Goal: Information Seeking & Learning: Learn about a topic

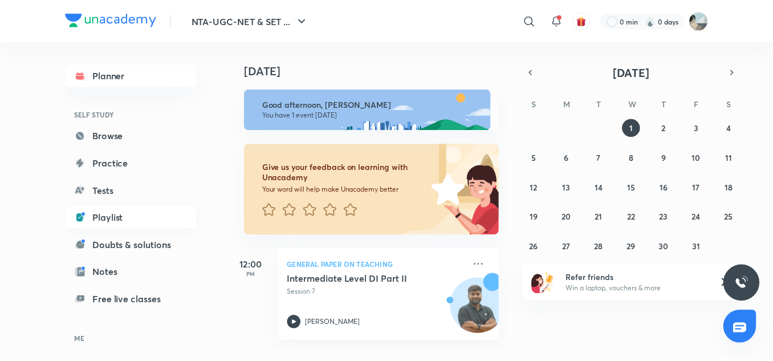
scroll to position [70, 0]
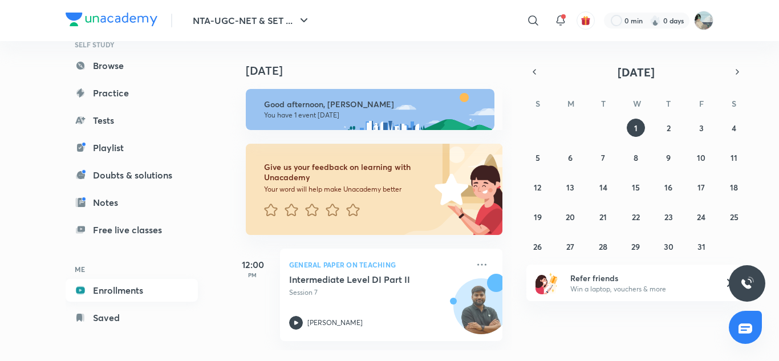
click at [105, 284] on link "Enrollments" at bounding box center [132, 290] width 132 height 23
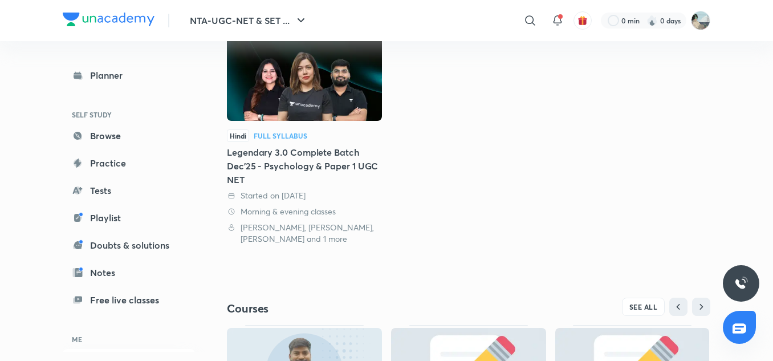
scroll to position [22, 0]
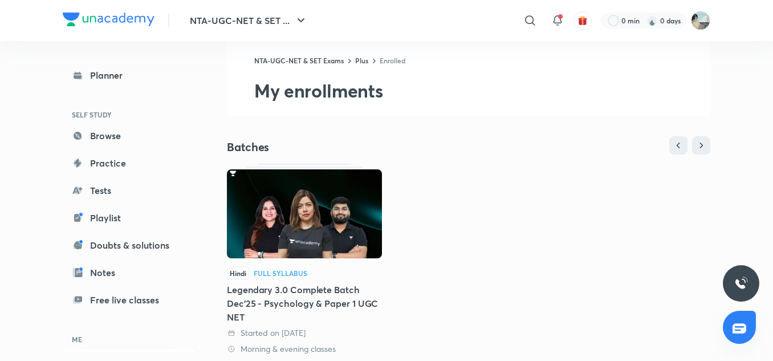
click at [299, 259] on div at bounding box center [304, 214] width 155 height 91
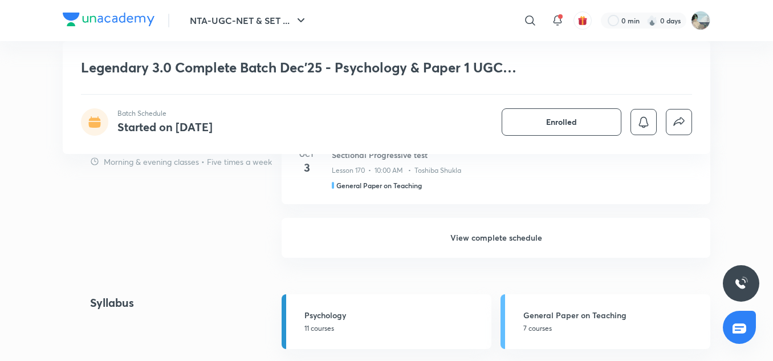
scroll to position [1069, 0]
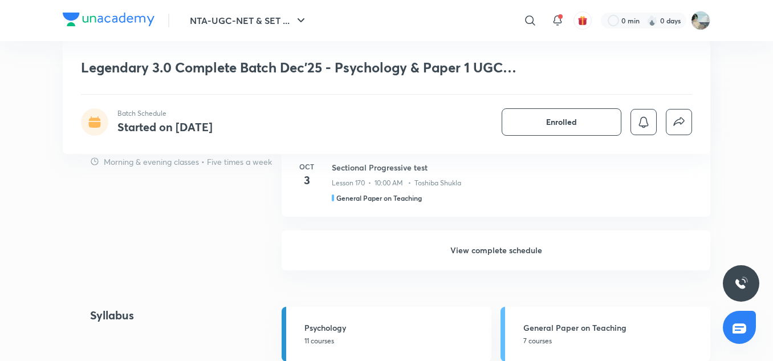
click at [477, 257] on h6 "View complete schedule" at bounding box center [496, 250] width 429 height 40
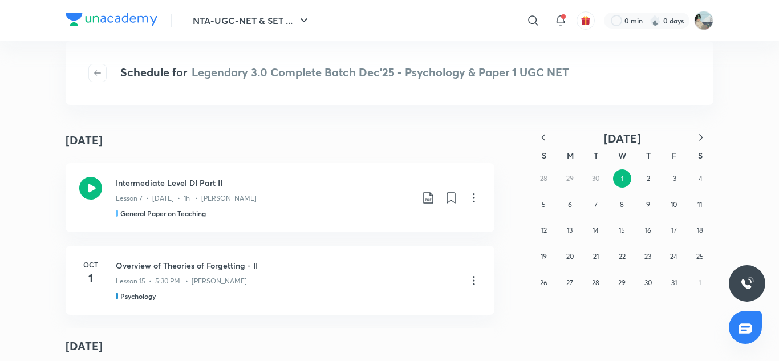
click at [545, 135] on icon "button" at bounding box center [543, 137] width 3 height 6
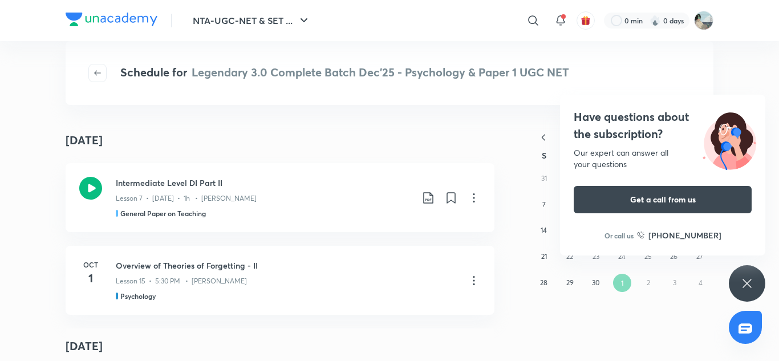
click at [754, 292] on div "Have questions about the subscription? Our expert can answer all your questions…" at bounding box center [746, 283] width 36 height 36
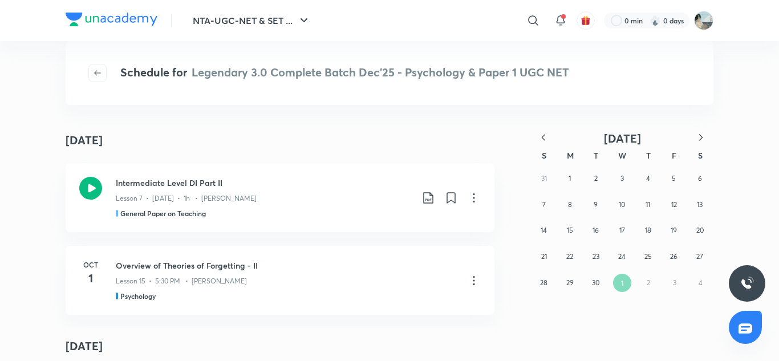
click at [544, 136] on icon "button" at bounding box center [543, 137] width 11 height 11
click at [595, 249] on button "19" at bounding box center [596, 256] width 18 height 18
click at [546, 136] on icon "button" at bounding box center [543, 137] width 11 height 11
click at [547, 139] on icon "button" at bounding box center [543, 137] width 11 height 11
click at [594, 254] on abbr "19" at bounding box center [595, 256] width 6 height 9
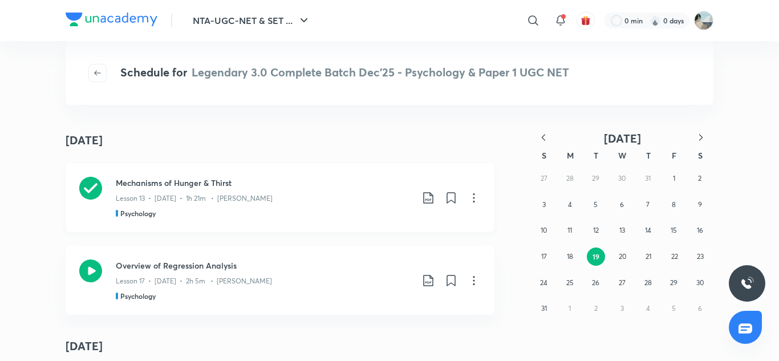
click at [86, 189] on icon at bounding box center [90, 188] width 23 height 23
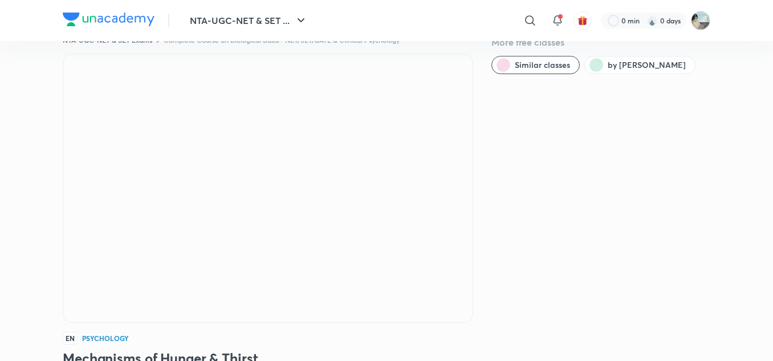
scroll to position [29, 0]
